Goal: Task Accomplishment & Management: Complete application form

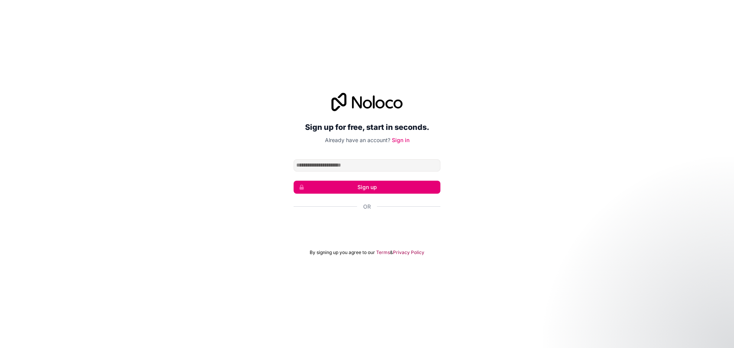
click at [368, 154] on div "Sign up for free, start in seconds. Already have an account? Sign in Sign up Or…" at bounding box center [366, 174] width 147 height 163
click at [368, 159] on input "Email address" at bounding box center [366, 165] width 147 height 12
click at [347, 144] on p "Already have an account? Sign in" at bounding box center [366, 140] width 147 height 8
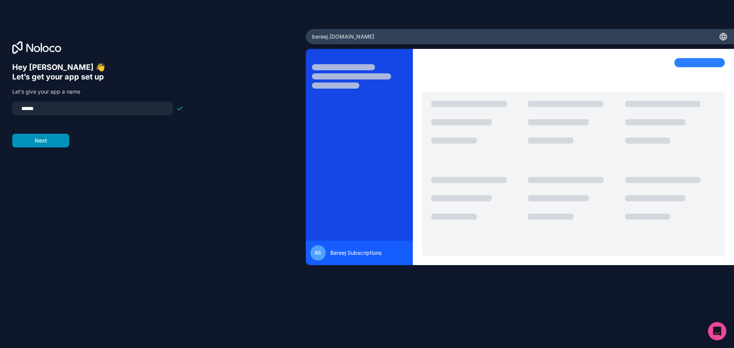
click at [35, 142] on button "Next" at bounding box center [40, 141] width 57 height 14
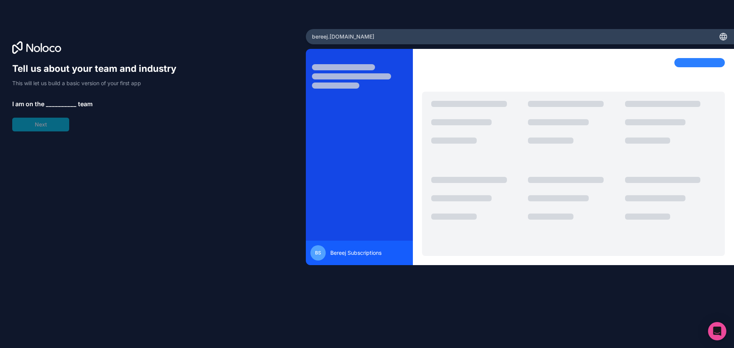
click at [44, 130] on div "Tell us about your team and industry This will let us build a basic version of …" at bounding box center [97, 97] width 171 height 69
click at [52, 99] on span "__________" at bounding box center [61, 103] width 31 height 9
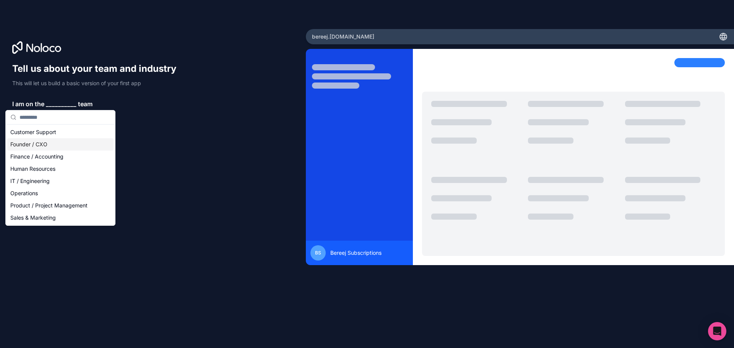
click at [52, 142] on div "Founder / CXO" at bounding box center [60, 144] width 106 height 12
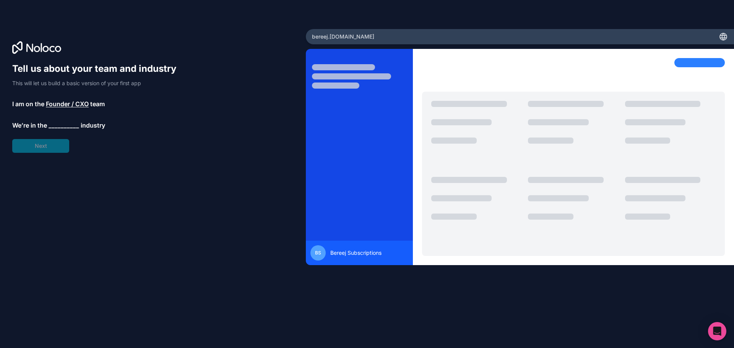
click at [61, 125] on span "__________" at bounding box center [64, 125] width 31 height 9
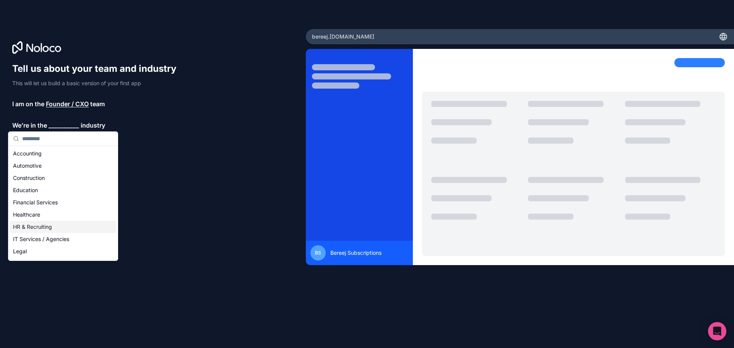
click at [62, 228] on div "HR & Recruiting" at bounding box center [63, 227] width 106 height 12
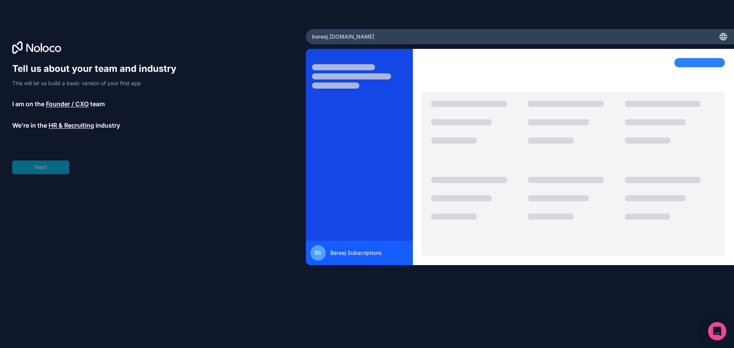
click at [52, 167] on div "Tell us about your team and industry This will let us build a basic version of …" at bounding box center [97, 119] width 171 height 112
click at [56, 146] on span "__________" at bounding box center [57, 146] width 31 height 9
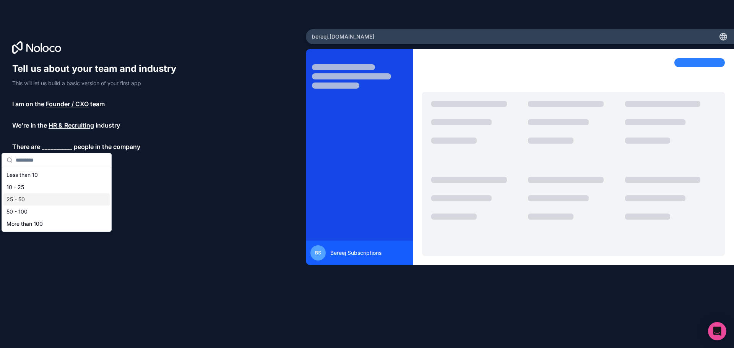
click at [55, 200] on div "25 - 50" at bounding box center [56, 199] width 106 height 12
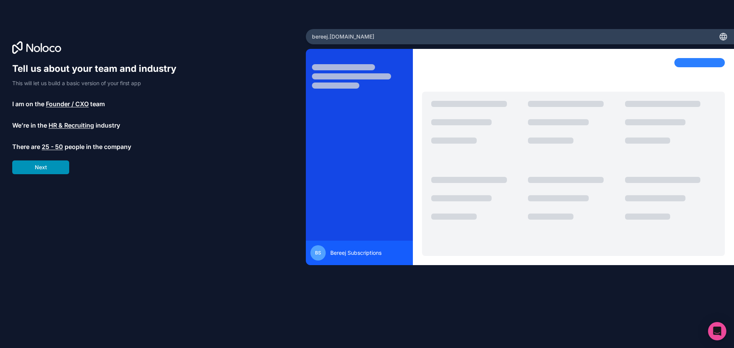
click at [55, 169] on button "Next" at bounding box center [40, 167] width 57 height 14
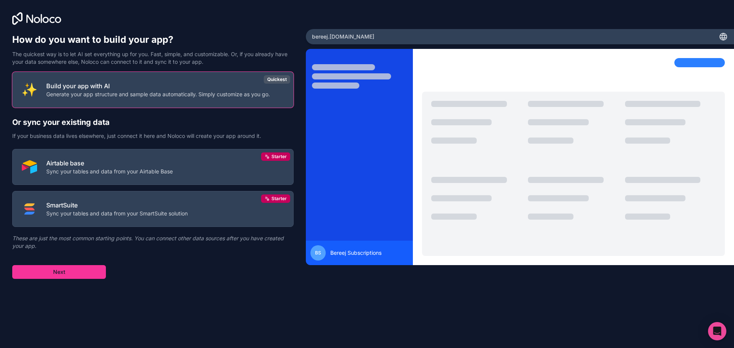
click at [71, 282] on div "How do you want to build your app? The quickest way is to let AI set everything…" at bounding box center [153, 145] width 306 height 290
click at [81, 267] on button "Next" at bounding box center [59, 272] width 94 height 14
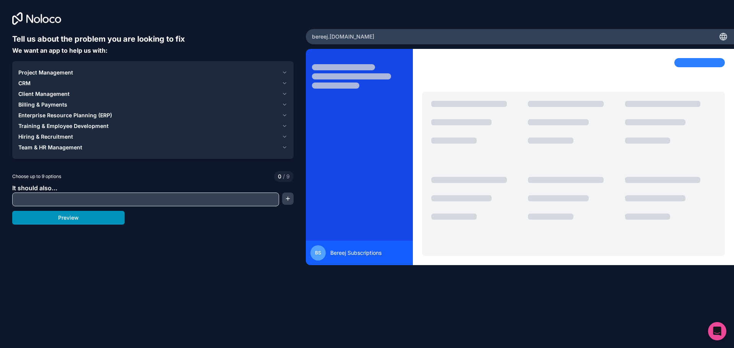
click at [90, 215] on button "Preview" at bounding box center [68, 218] width 112 height 14
click at [105, 123] on span "Training & Employee Development" at bounding box center [63, 126] width 90 height 8
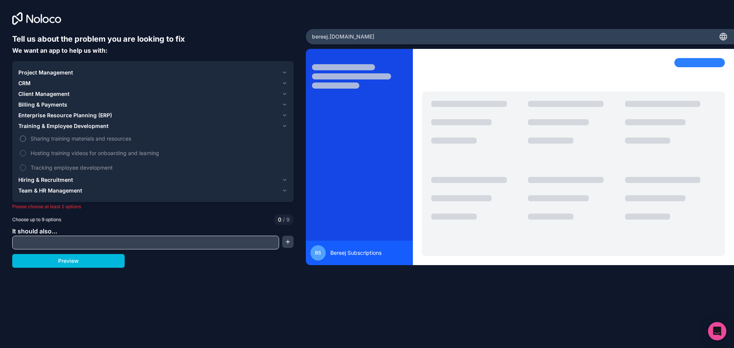
click at [99, 143] on label "Sharing training materials and resources" at bounding box center [152, 138] width 269 height 14
click at [26, 142] on button "Sharing training materials and resources" at bounding box center [23, 139] width 6 height 6
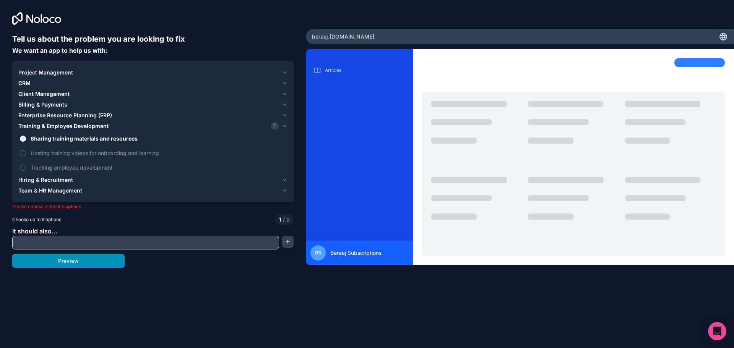
click at [84, 264] on button "Preview" at bounding box center [68, 261] width 112 height 14
click at [96, 245] on input "text" at bounding box center [145, 242] width 263 height 11
click at [77, 263] on button "Preview" at bounding box center [68, 261] width 112 height 14
click at [68, 151] on span "Hosting training videos for onboarding and learning" at bounding box center [158, 153] width 255 height 8
click at [26, 151] on button "Hosting training videos for onboarding and learning" at bounding box center [23, 153] width 6 height 6
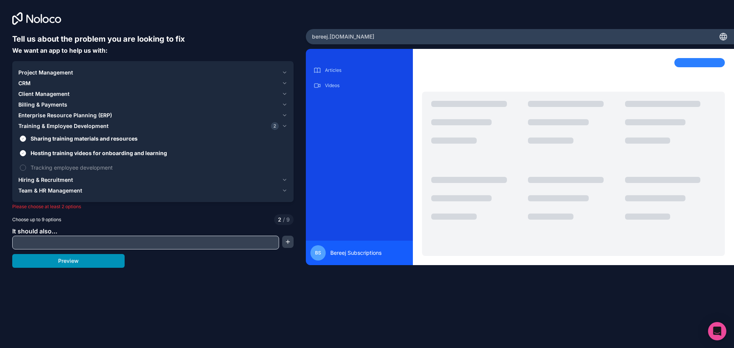
click at [81, 267] on button "Preview" at bounding box center [68, 261] width 112 height 14
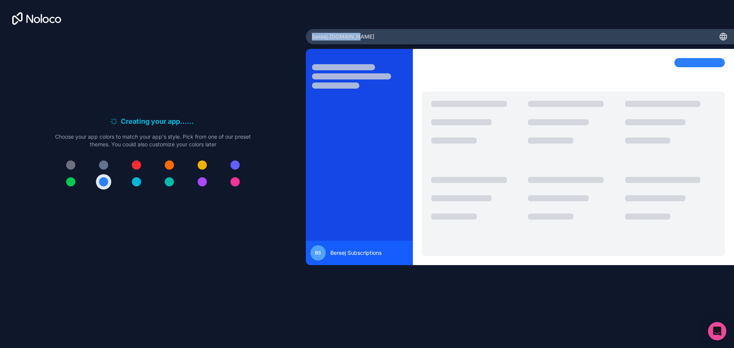
drag, startPoint x: 376, startPoint y: 42, endPoint x: 312, endPoint y: 37, distance: 63.9
click at [312, 37] on div "bereej .[DOMAIN_NAME]" at bounding box center [520, 36] width 428 height 15
click at [104, 166] on div at bounding box center [103, 164] width 9 height 9
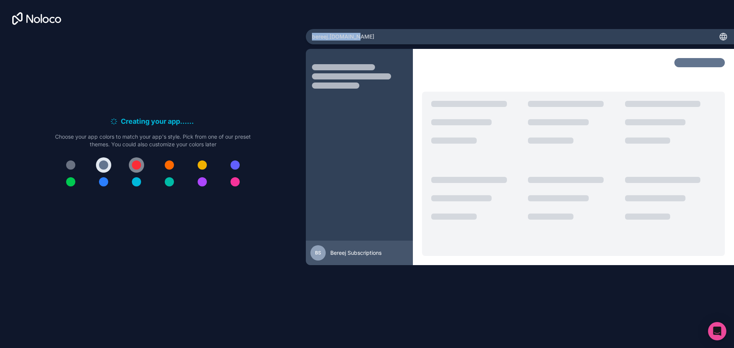
click at [133, 164] on div at bounding box center [136, 164] width 9 height 9
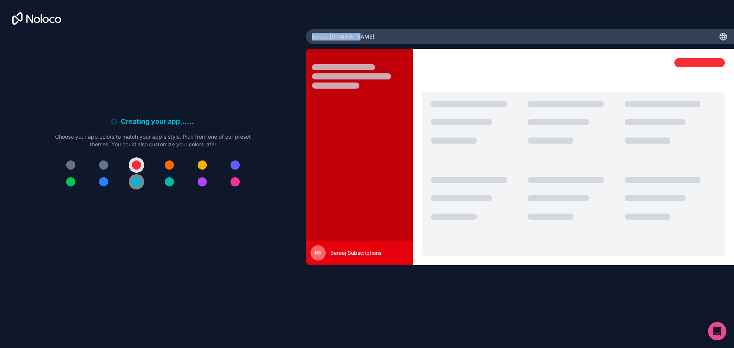
click at [134, 178] on div at bounding box center [136, 181] width 9 height 9
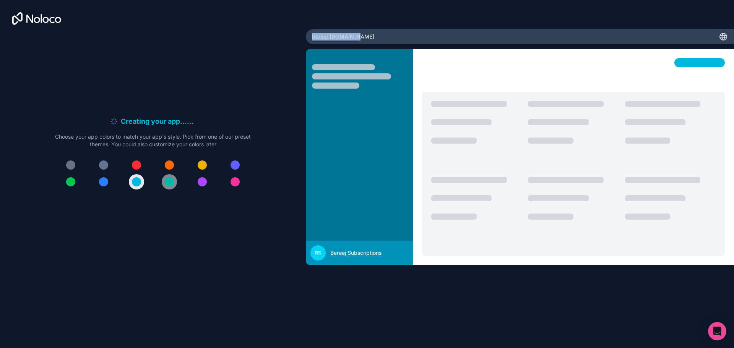
drag, startPoint x: 175, startPoint y: 166, endPoint x: 174, endPoint y: 178, distance: 12.3
click at [174, 167] on button at bounding box center [169, 164] width 15 height 15
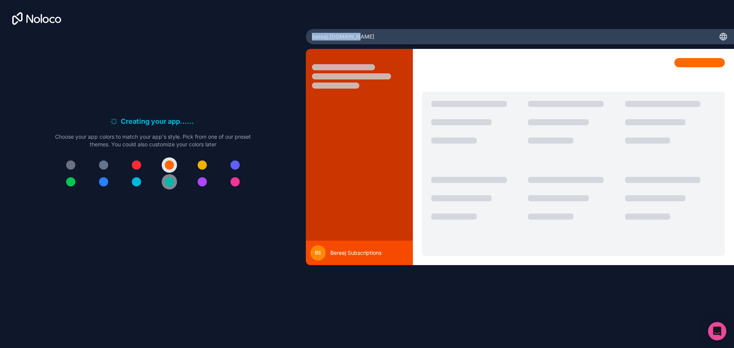
drag, startPoint x: 174, startPoint y: 183, endPoint x: 190, endPoint y: 175, distance: 18.1
click at [175, 183] on button at bounding box center [169, 181] width 15 height 15
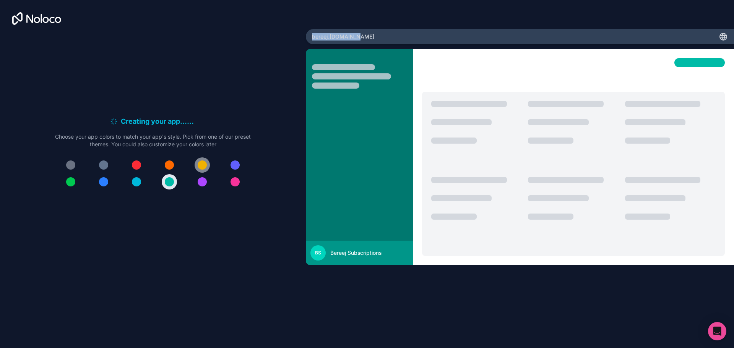
drag, startPoint x: 204, startPoint y: 166, endPoint x: 204, endPoint y: 180, distance: 14.1
click at [204, 172] on button at bounding box center [201, 164] width 15 height 15
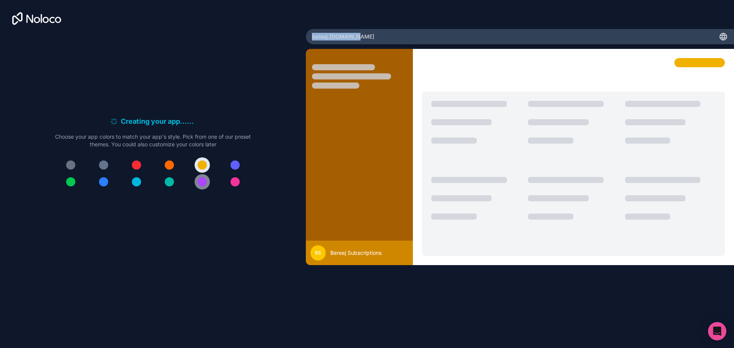
click at [204, 180] on div at bounding box center [202, 181] width 9 height 9
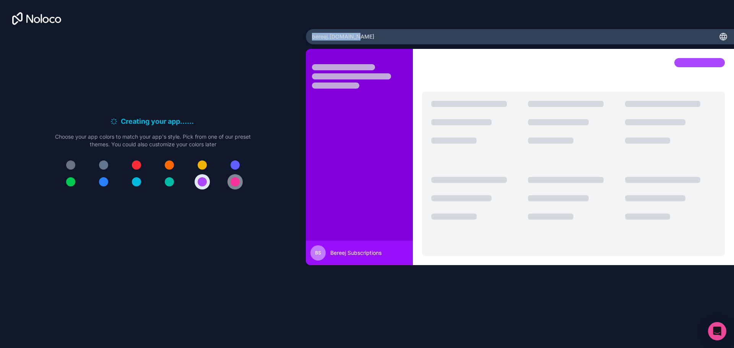
drag, startPoint x: 238, startPoint y: 159, endPoint x: 233, endPoint y: 179, distance: 20.4
click at [236, 165] on button at bounding box center [234, 164] width 15 height 15
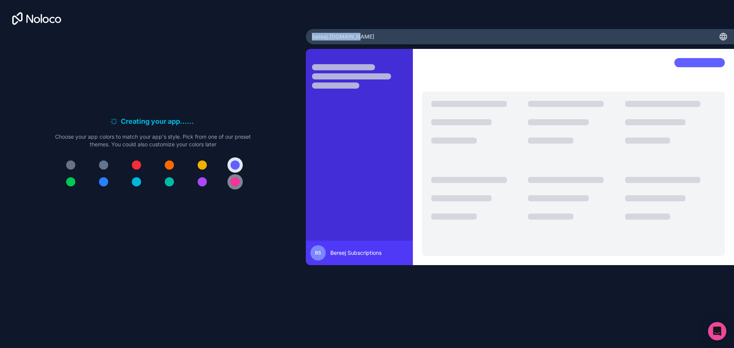
drag, startPoint x: 233, startPoint y: 179, endPoint x: 230, endPoint y: 179, distance: 3.8
click at [233, 179] on div at bounding box center [234, 181] width 9 height 9
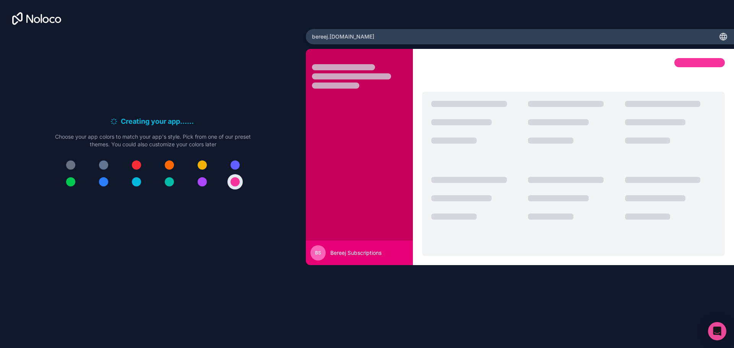
drag, startPoint x: 190, startPoint y: 179, endPoint x: 214, endPoint y: 178, distance: 23.7
click at [214, 178] on div at bounding box center [153, 173] width 196 height 32
click at [235, 170] on button at bounding box center [234, 164] width 15 height 15
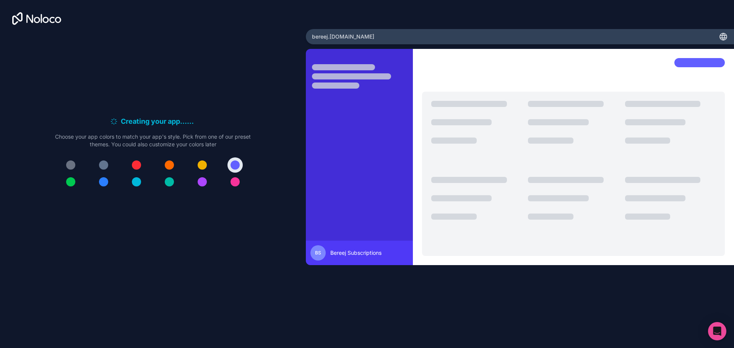
drag, startPoint x: 37, startPoint y: 17, endPoint x: 57, endPoint y: 16, distance: 19.9
click at [57, 16] on icon at bounding box center [36, 18] width 49 height 13
click at [163, 181] on button at bounding box center [169, 181] width 15 height 15
